Goal: Information Seeking & Learning: Learn about a topic

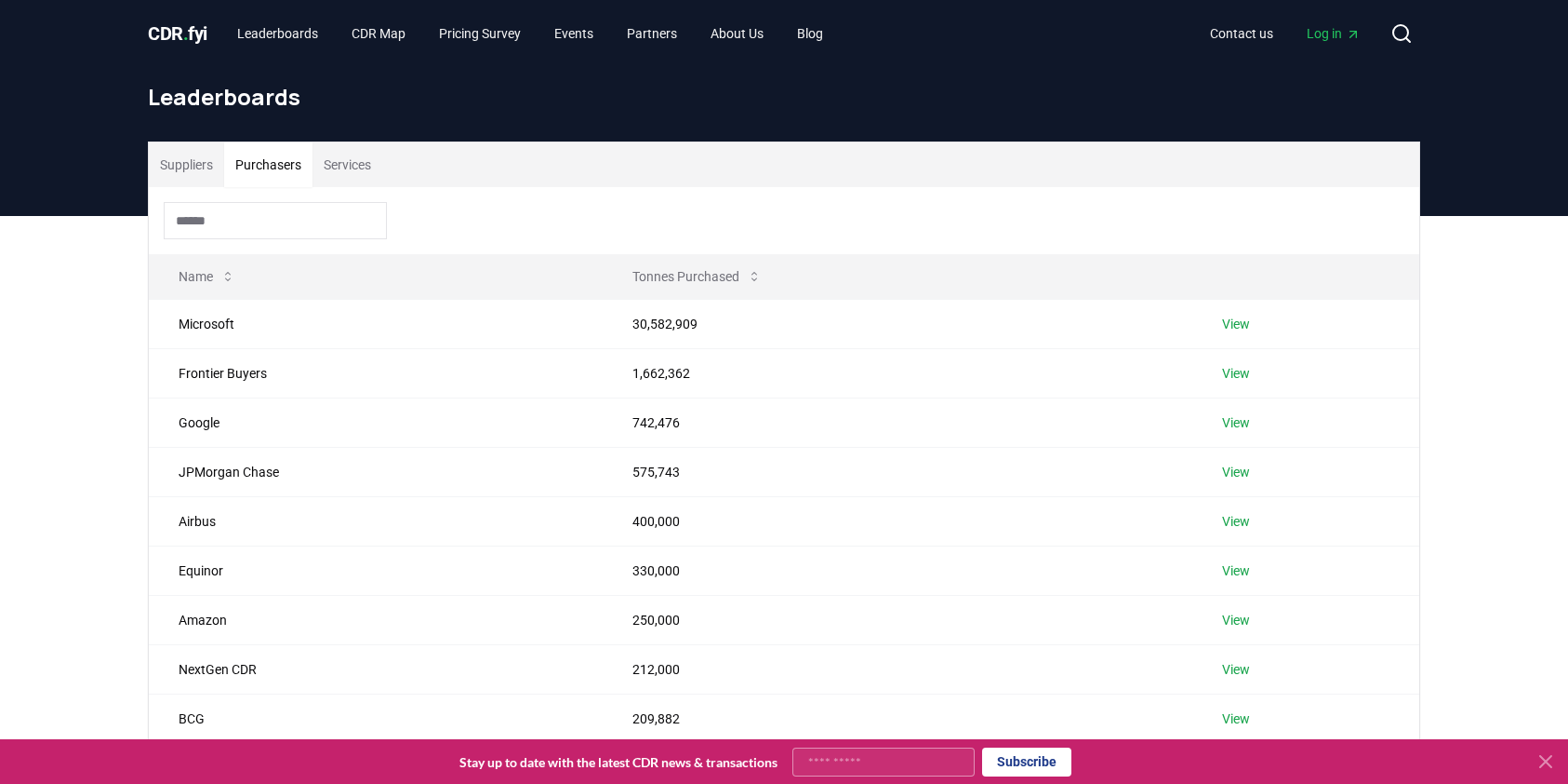
scroll to position [115, 0]
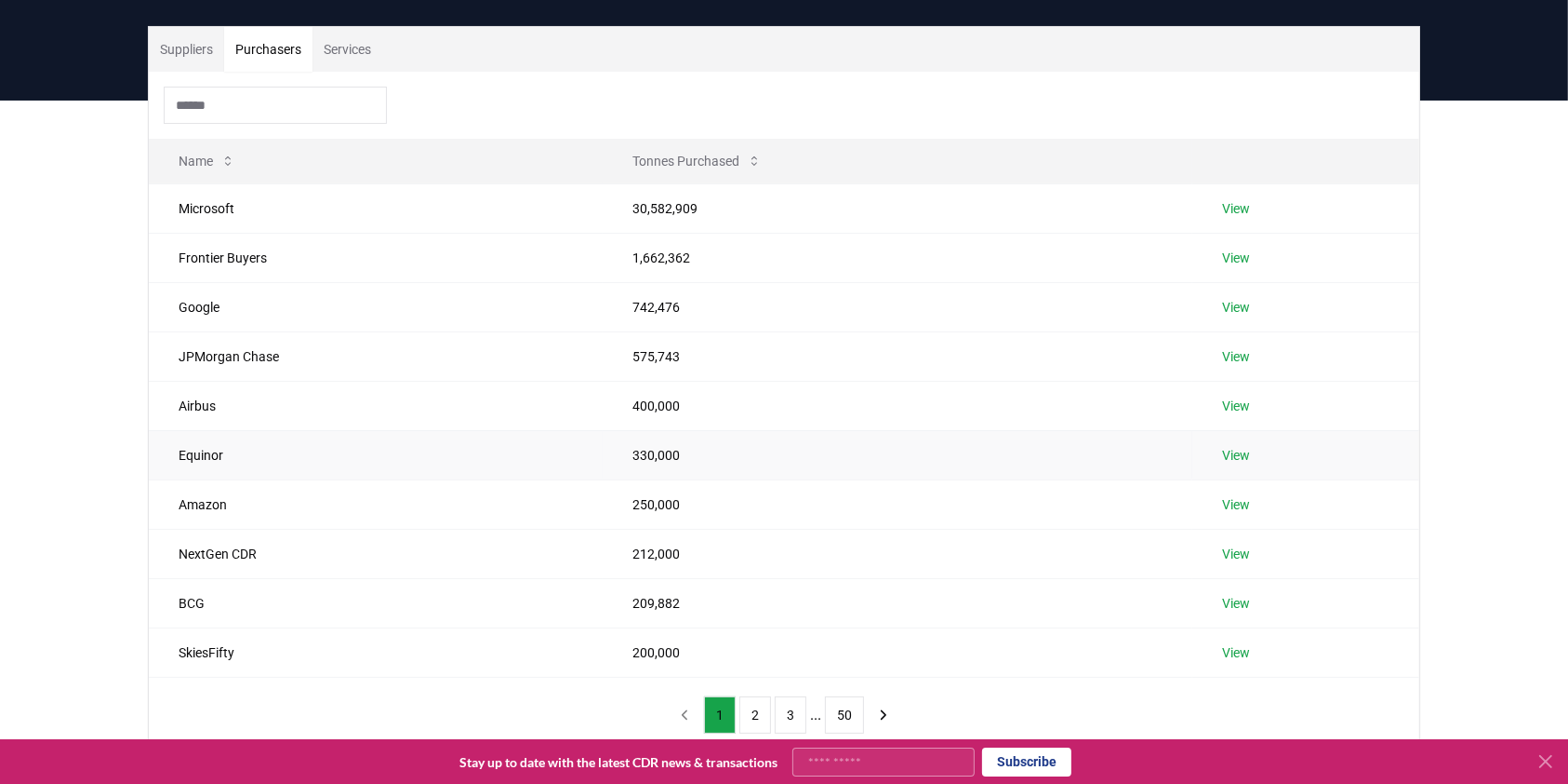
click at [1237, 457] on link "View" at bounding box center [1236, 454] width 28 height 19
click at [1239, 496] on link "View" at bounding box center [1236, 504] width 28 height 19
click at [1228, 546] on link "View" at bounding box center [1236, 553] width 28 height 19
click at [1229, 604] on link "View" at bounding box center [1236, 603] width 28 height 19
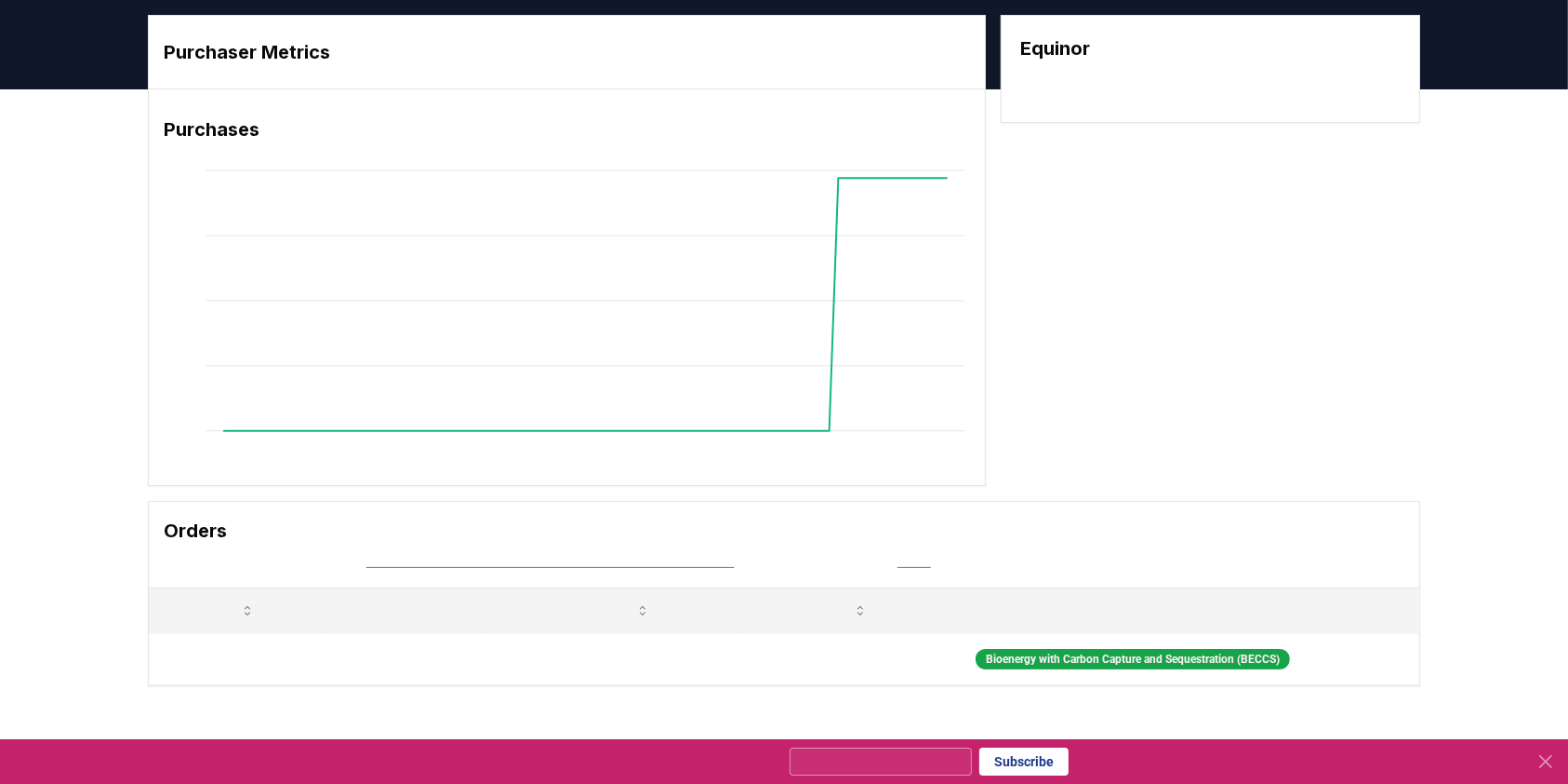
scroll to position [53, 0]
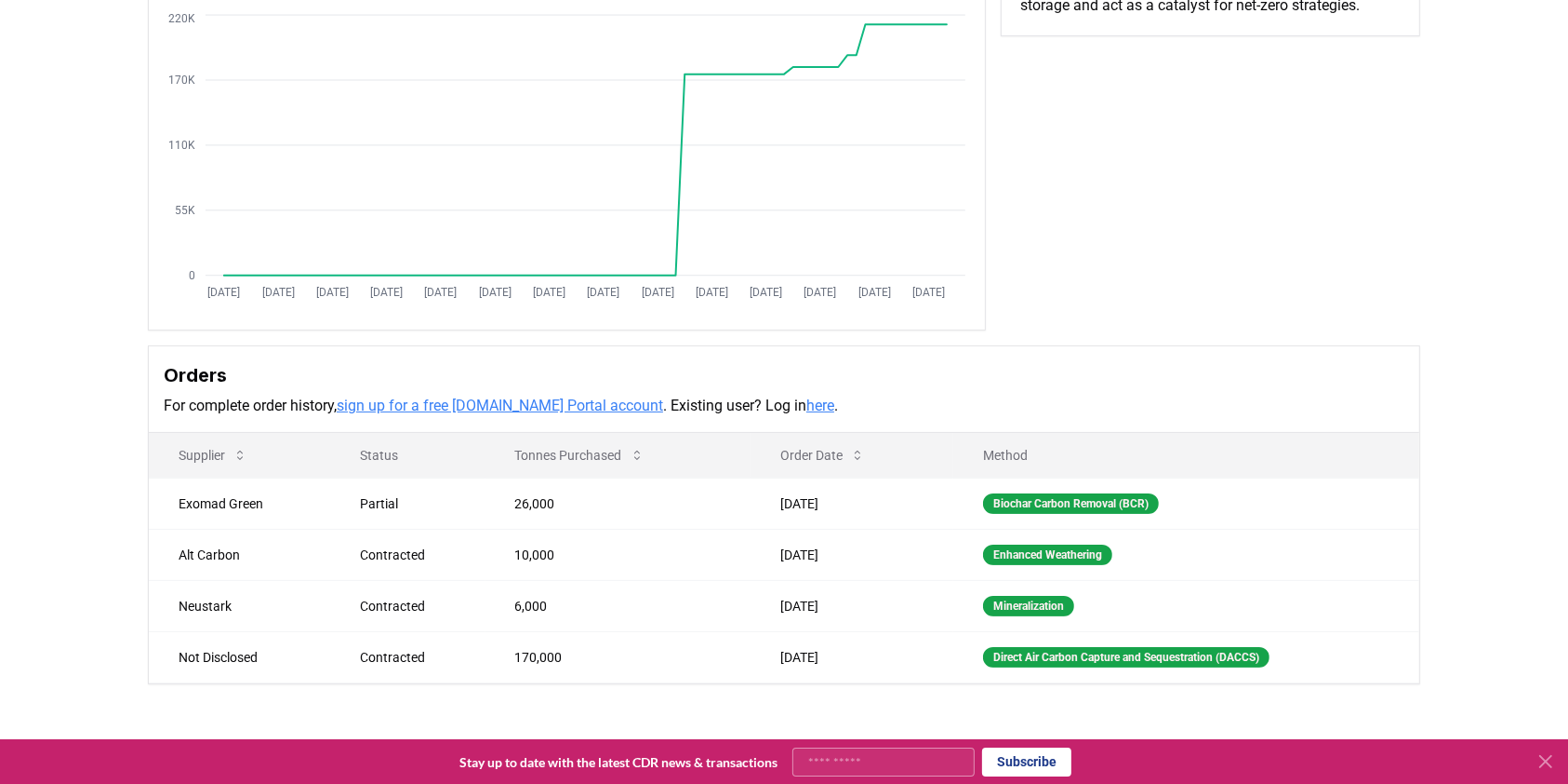
scroll to position [209, 0]
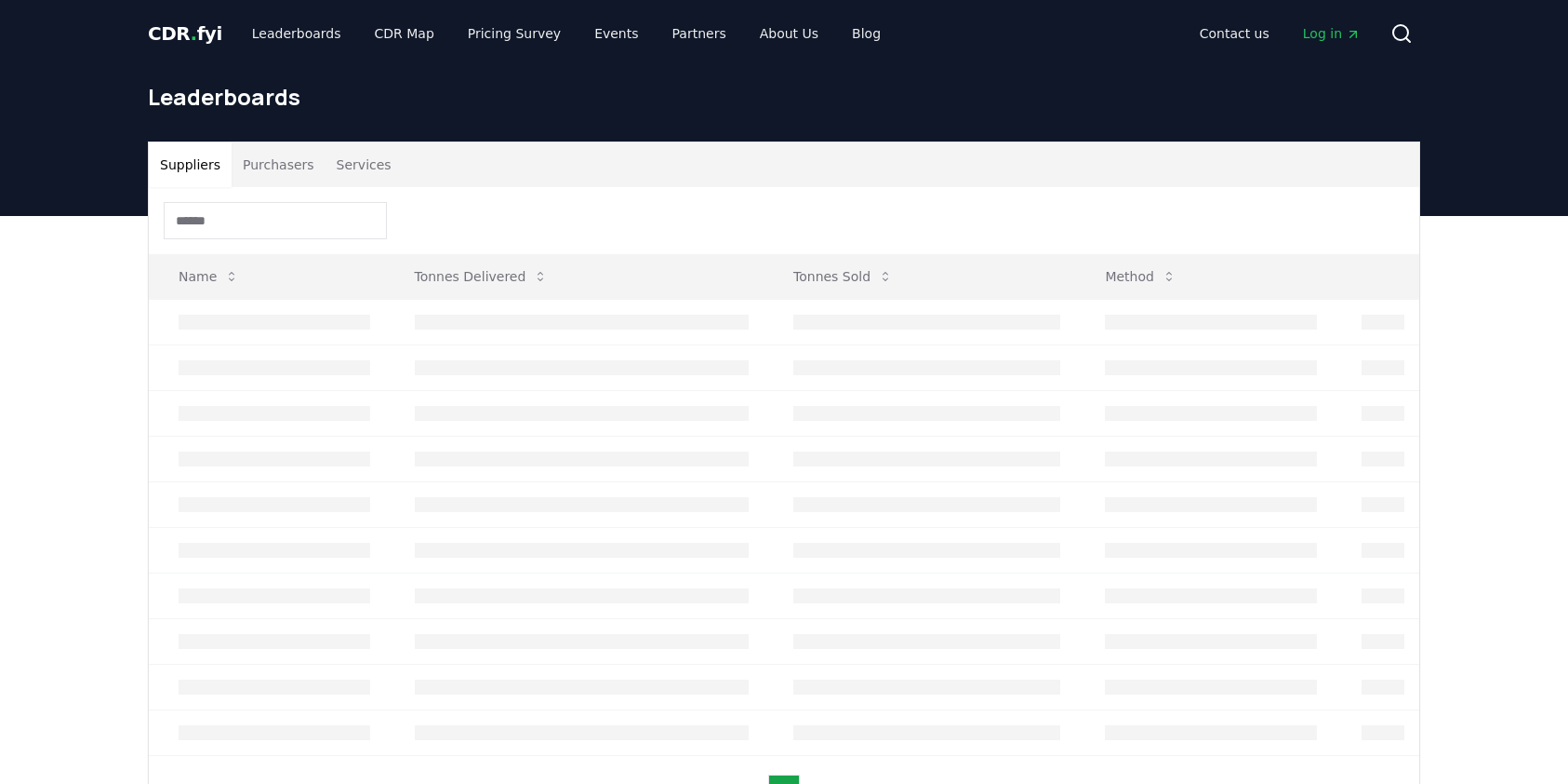
scroll to position [115, 0]
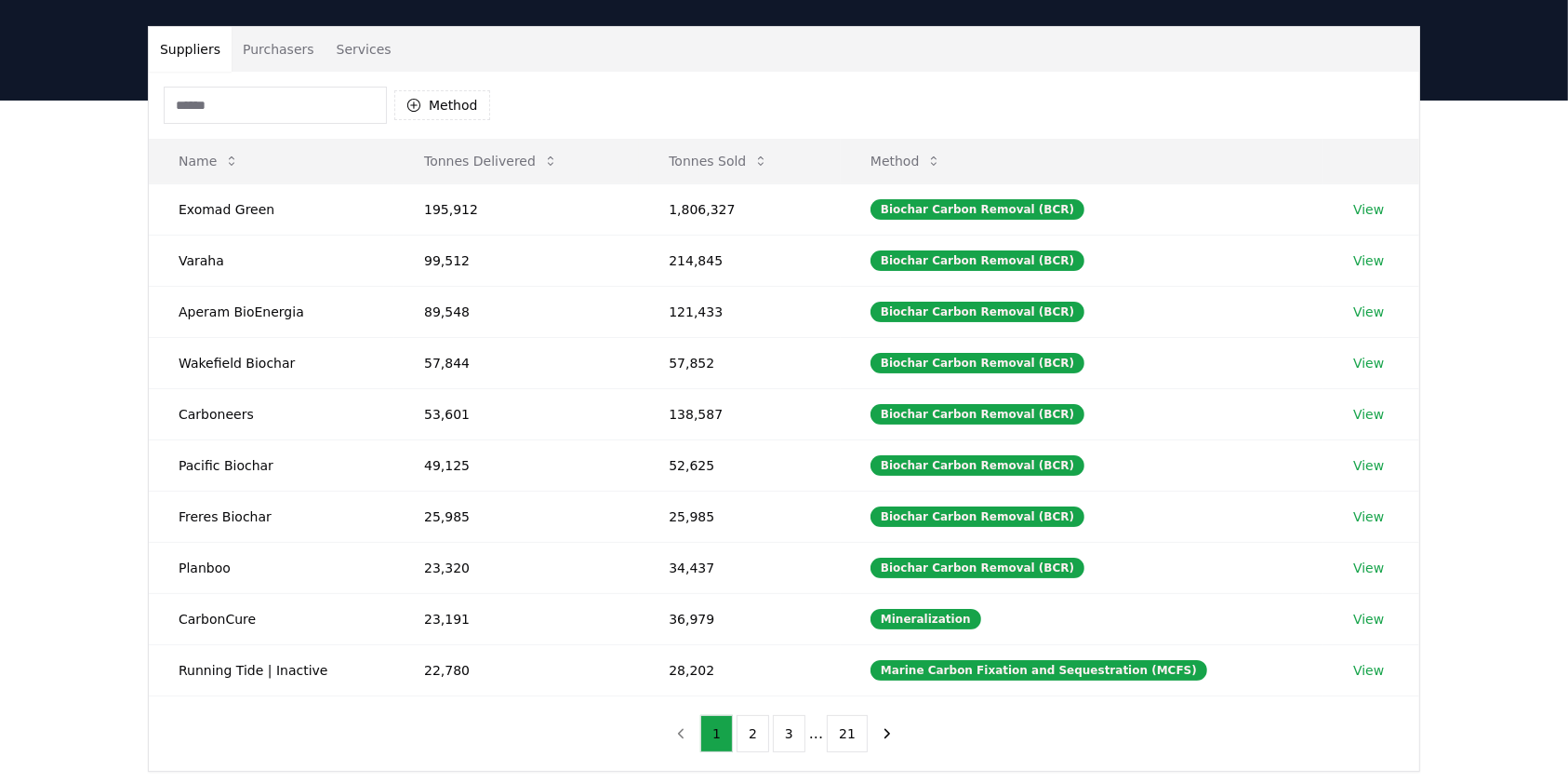
click at [293, 45] on button "Purchasers" at bounding box center [279, 50] width 94 height 45
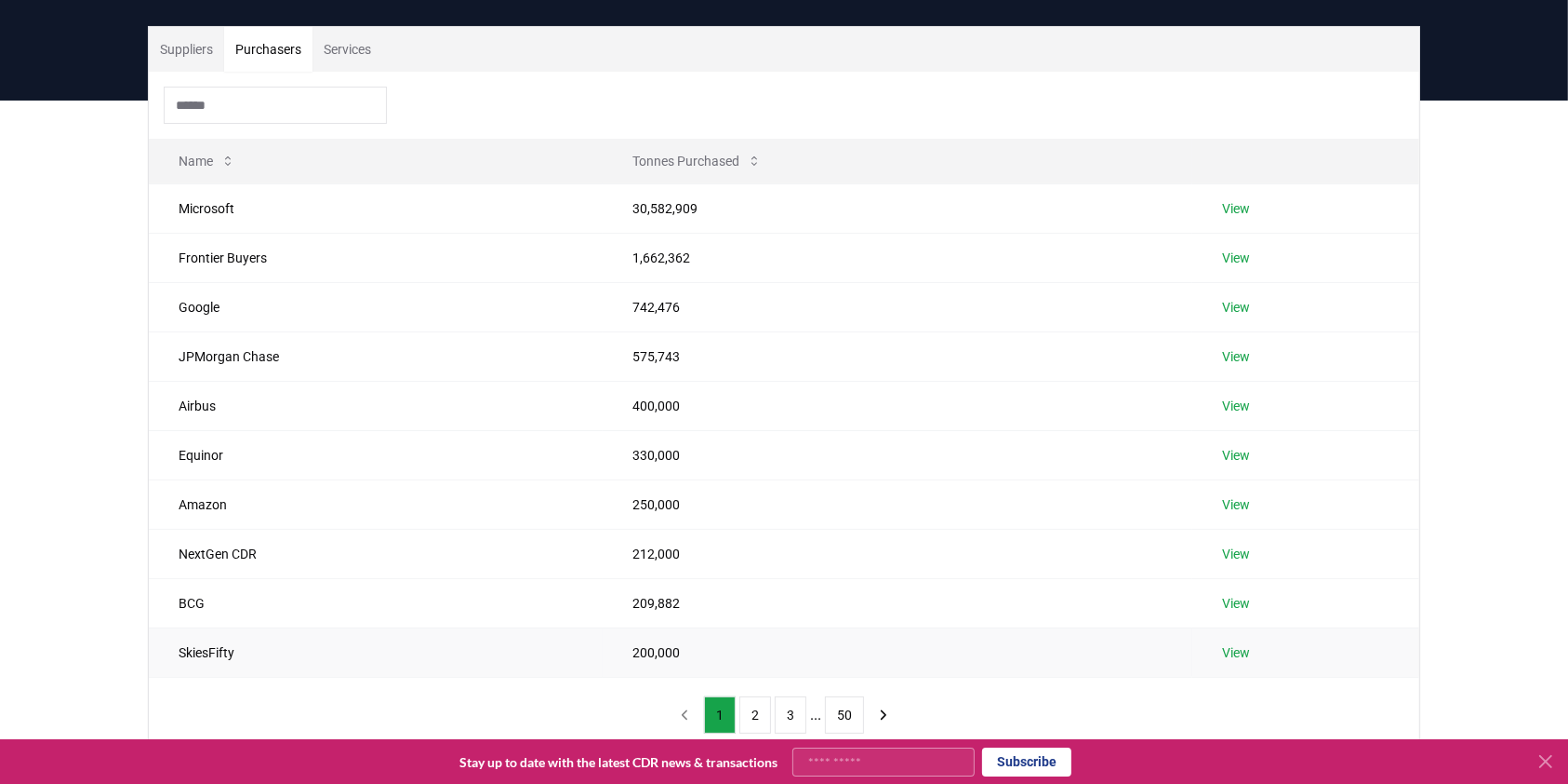
click at [1234, 655] on link "View" at bounding box center [1236, 652] width 28 height 19
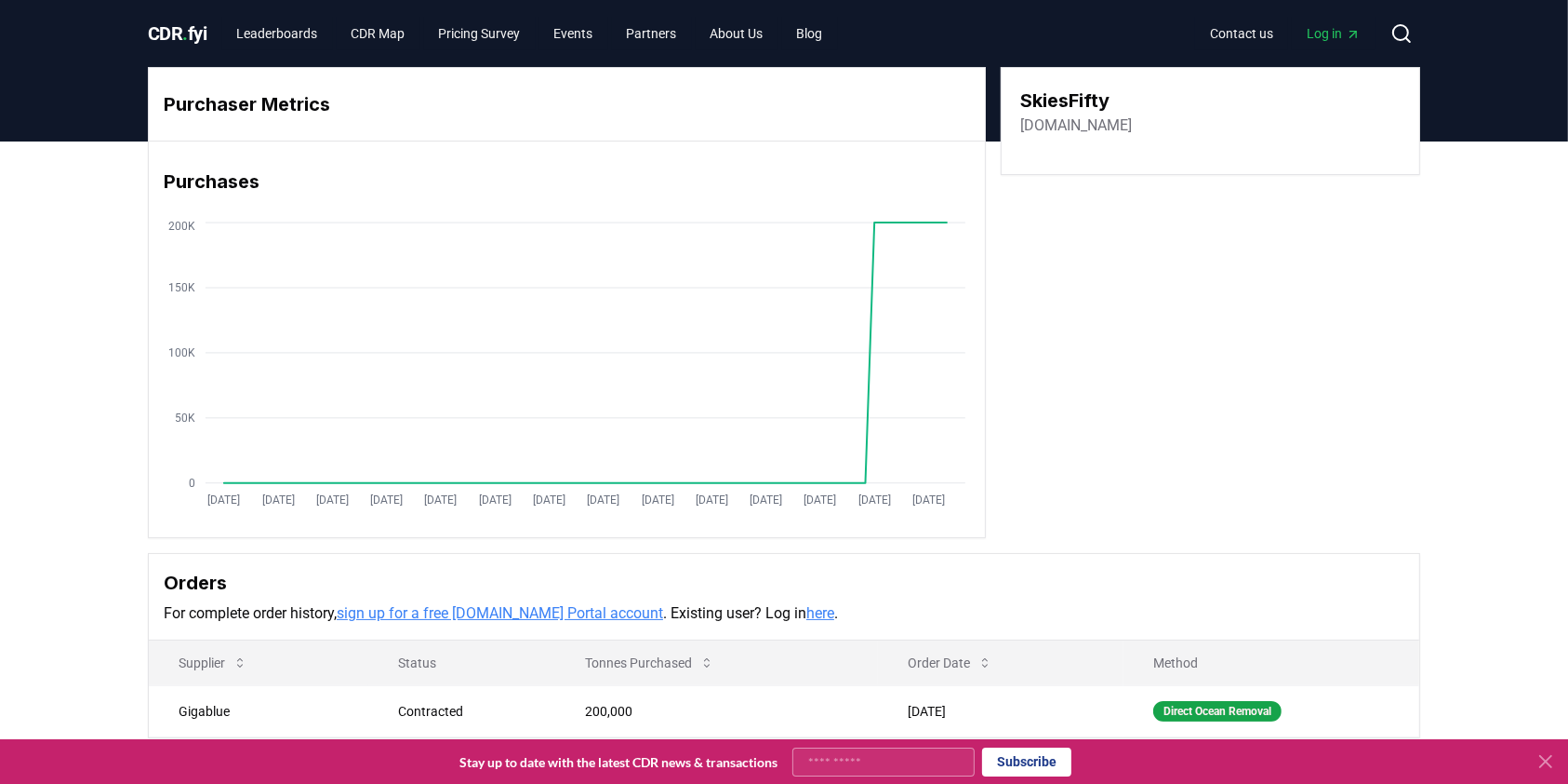
click at [1062, 122] on link "[DOMAIN_NAME]" at bounding box center [1076, 125] width 112 height 22
